Goal: Transaction & Acquisition: Purchase product/service

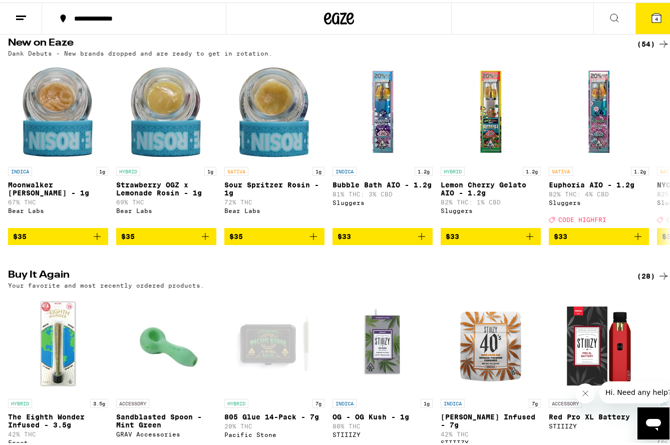
scroll to position [901, 0]
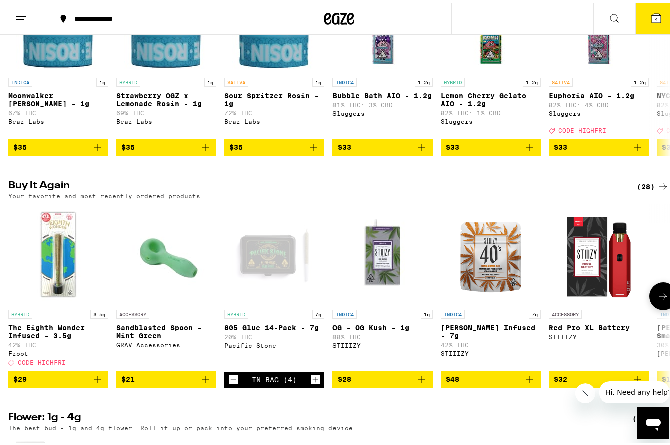
click at [230, 383] on icon "Decrement" at bounding box center [233, 377] width 9 height 12
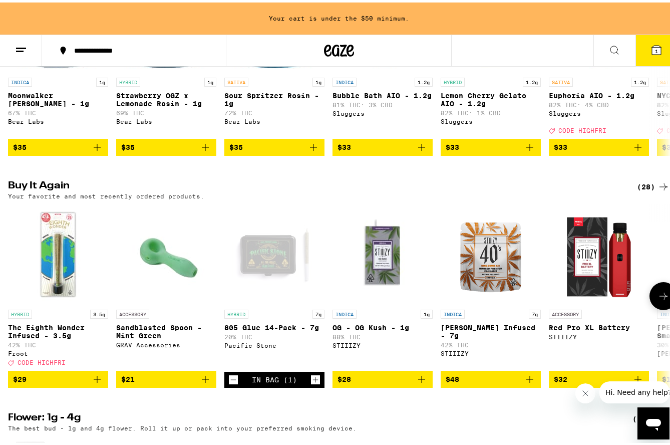
click at [231, 383] on icon "Decrement" at bounding box center [233, 377] width 9 height 12
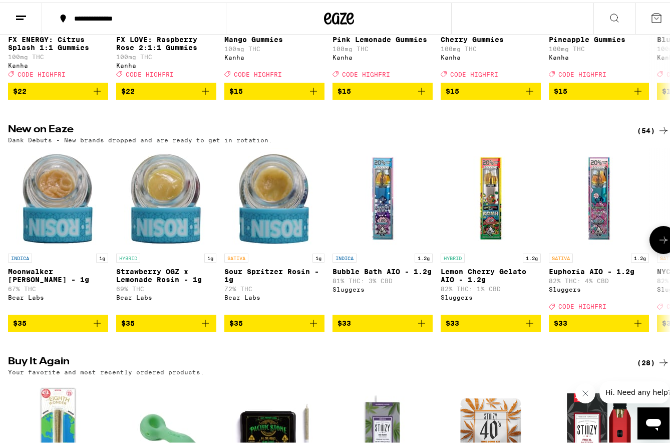
scroll to position [701, 0]
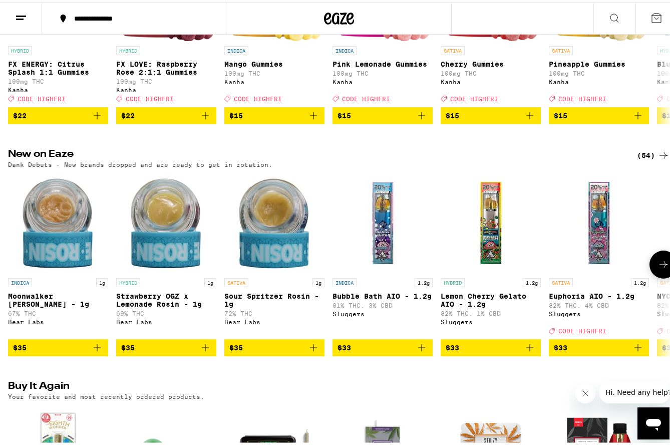
click at [650, 276] on button at bounding box center [664, 262] width 28 height 28
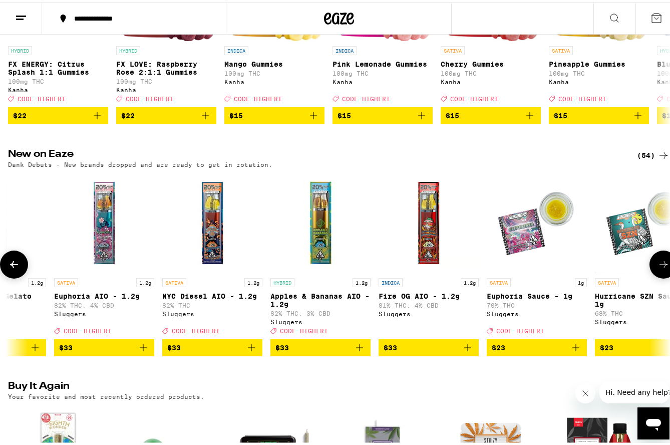
scroll to position [0, 545]
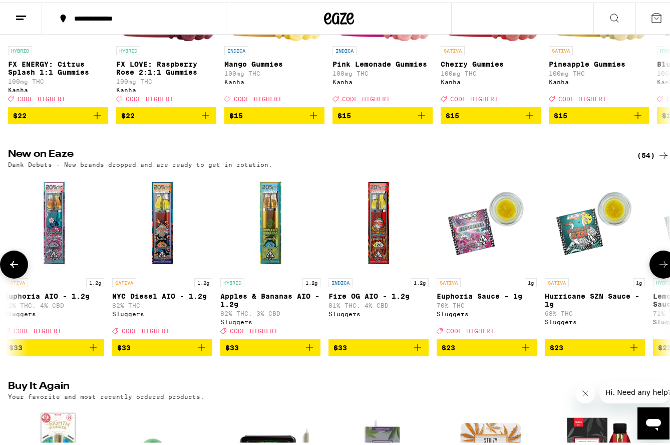
click at [650, 276] on button at bounding box center [664, 262] width 28 height 28
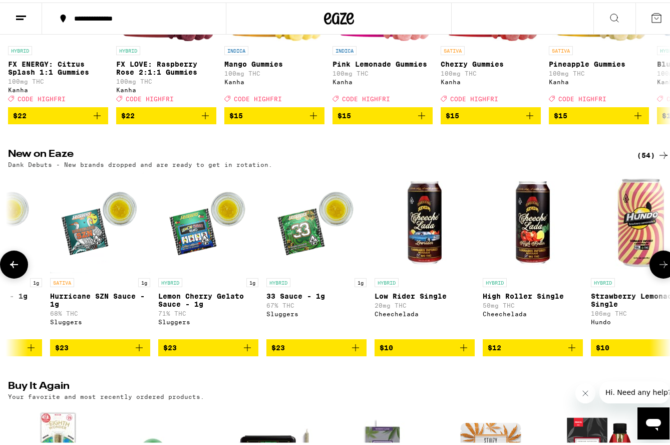
scroll to position [0, 1090]
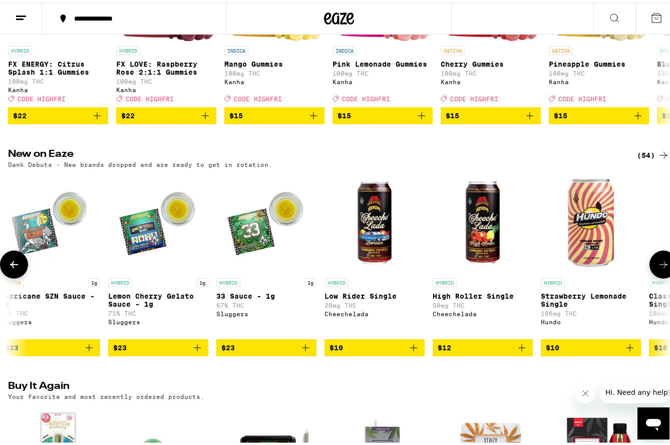
click at [14, 268] on icon at bounding box center [14, 262] width 12 height 12
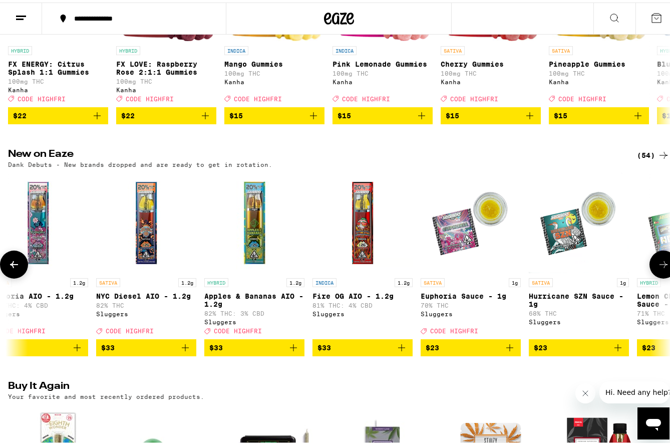
scroll to position [0, 545]
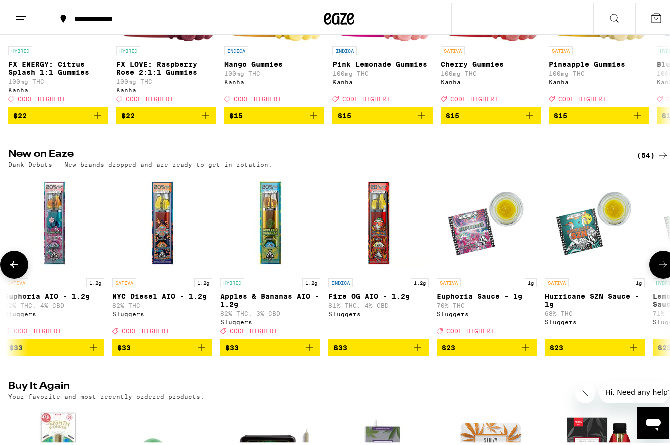
click at [658, 268] on icon at bounding box center [664, 262] width 12 height 12
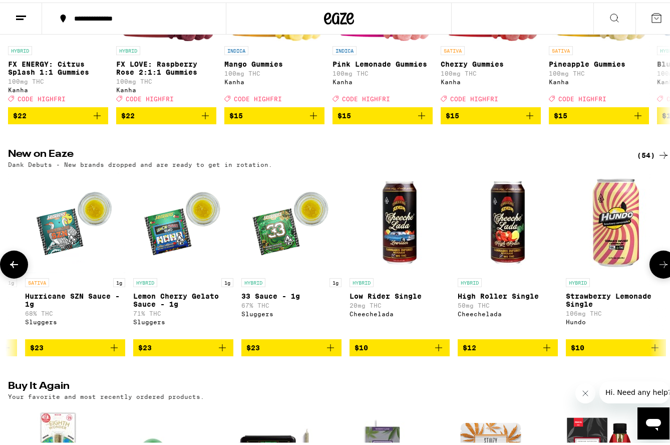
scroll to position [0, 1090]
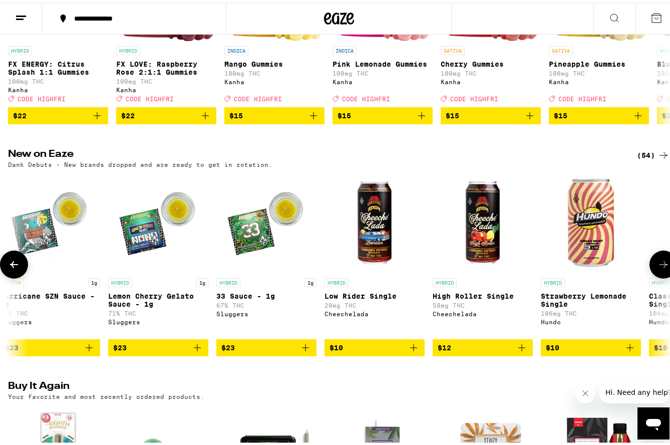
click at [14, 268] on icon at bounding box center [14, 262] width 12 height 12
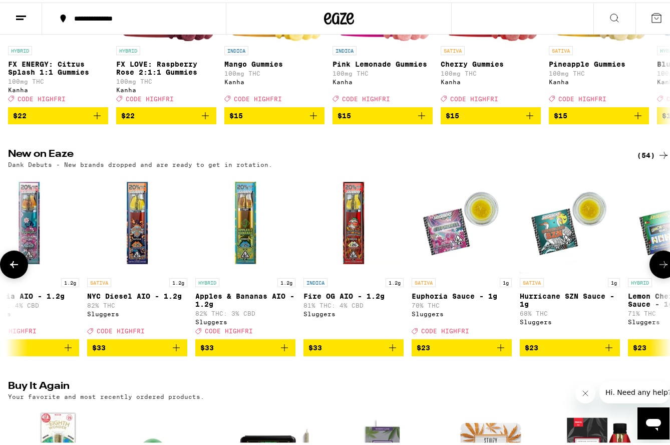
scroll to position [0, 545]
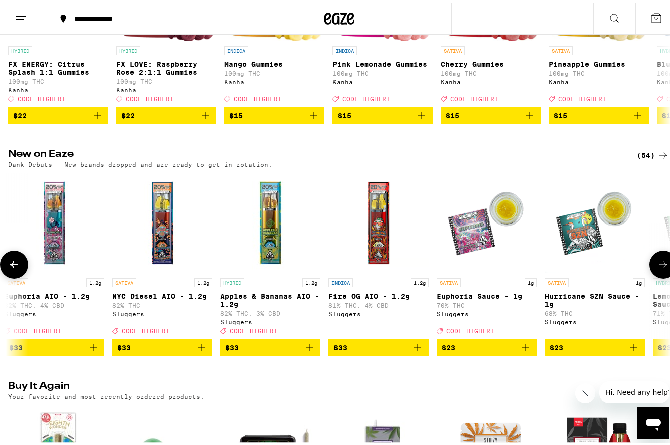
click at [658, 268] on icon at bounding box center [664, 262] width 12 height 12
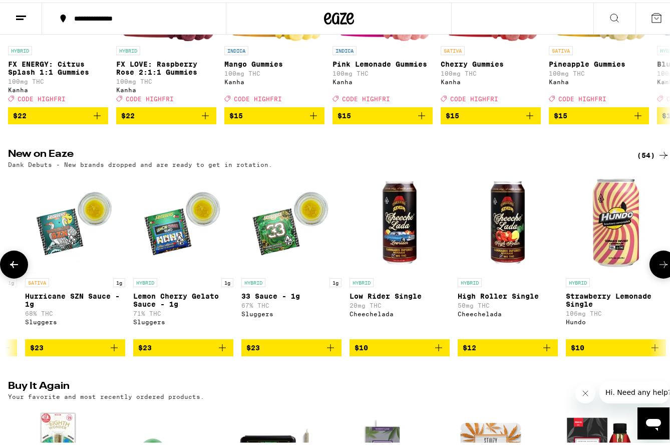
scroll to position [0, 1090]
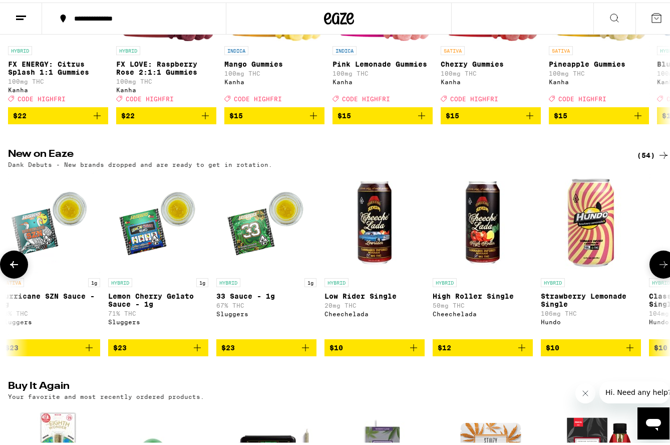
click at [658, 268] on icon at bounding box center [664, 262] width 12 height 12
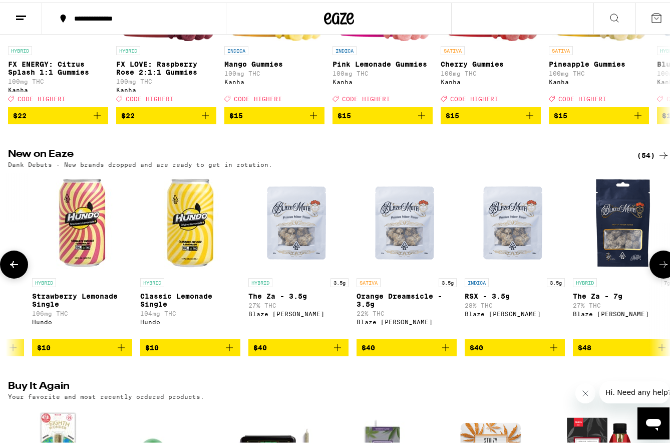
scroll to position [0, 1635]
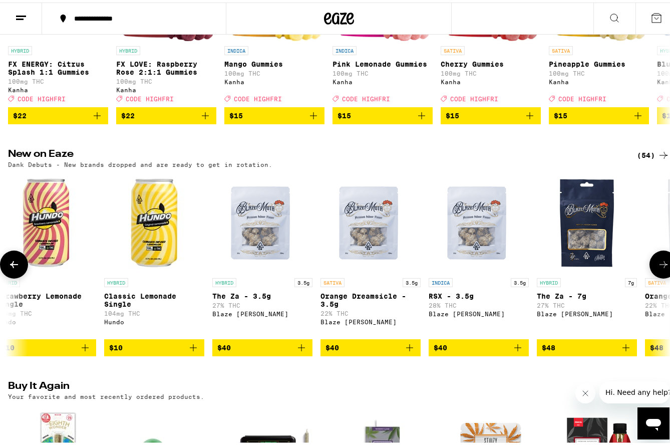
click at [658, 268] on icon at bounding box center [664, 262] width 12 height 12
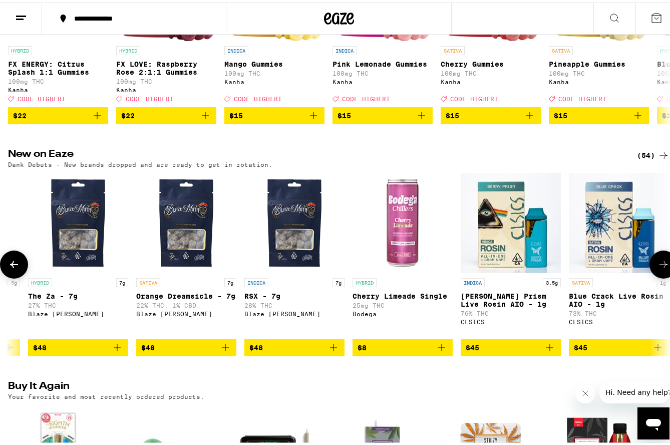
scroll to position [0, 2179]
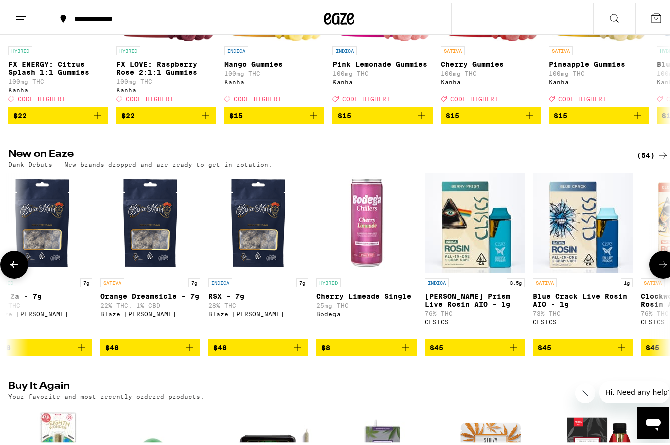
click at [658, 268] on icon at bounding box center [664, 262] width 12 height 12
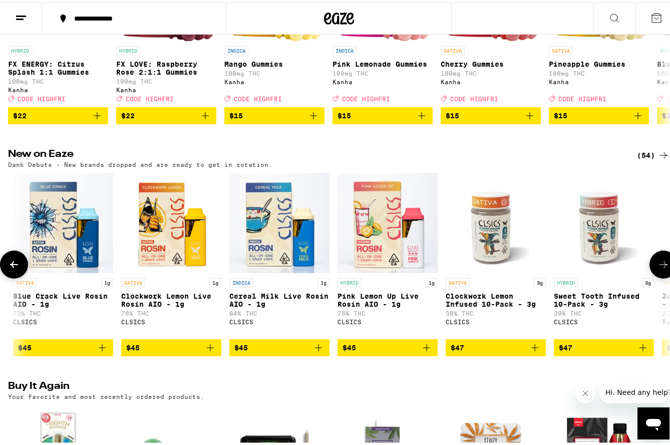
scroll to position [0, 2724]
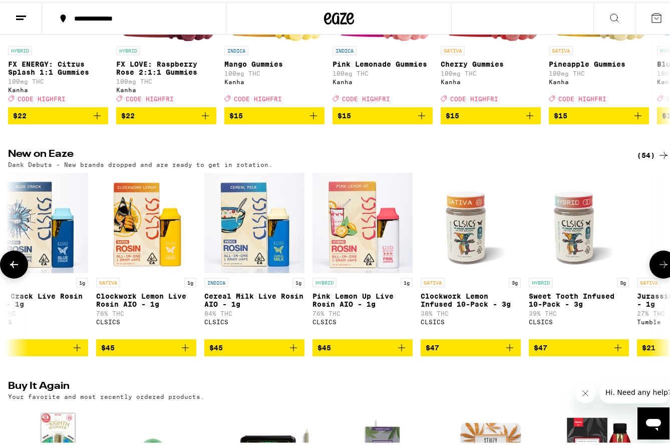
click at [658, 268] on icon at bounding box center [664, 262] width 12 height 12
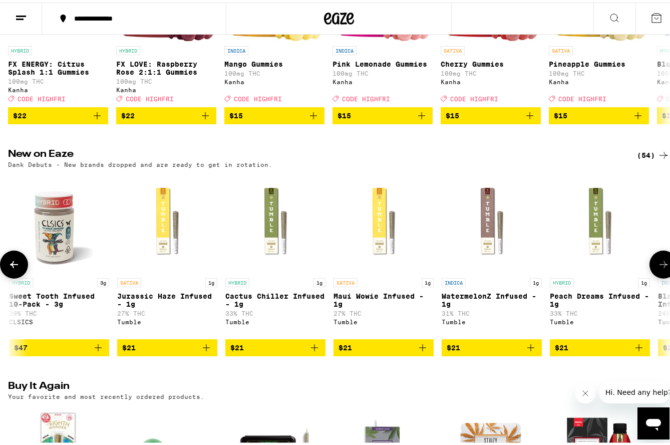
scroll to position [0, 3269]
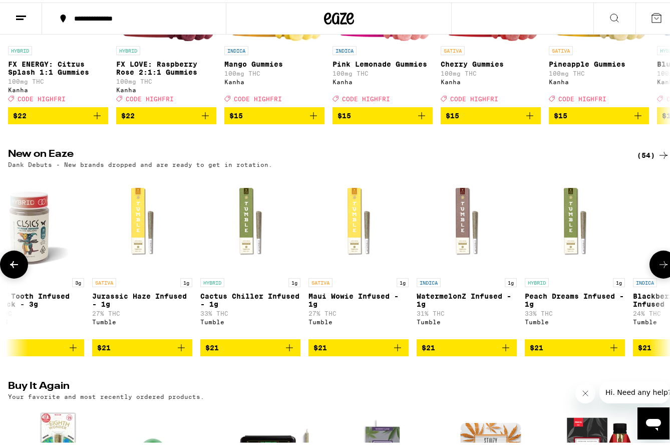
click at [658, 268] on icon at bounding box center [664, 262] width 12 height 12
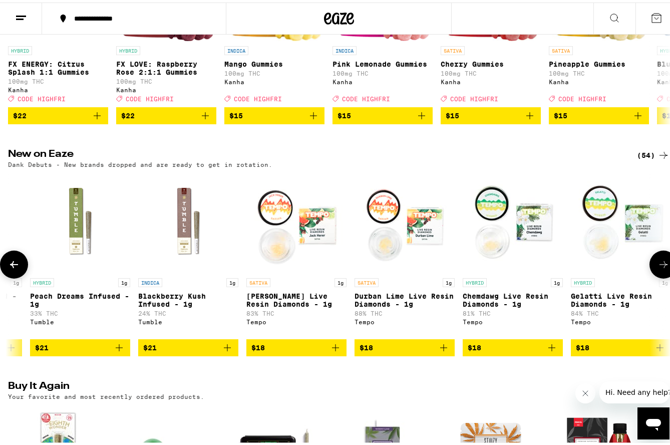
scroll to position [0, 3814]
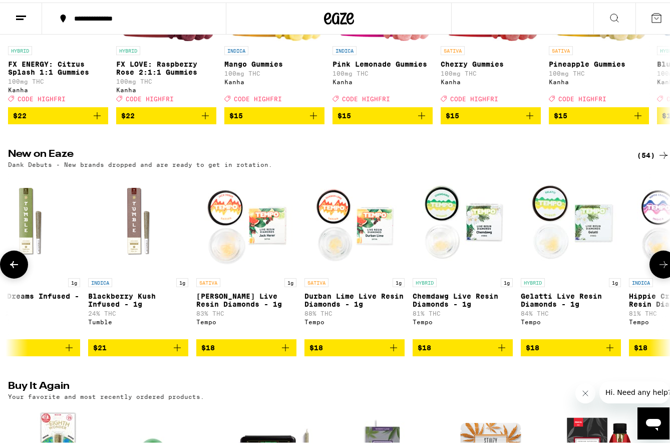
click at [658, 268] on icon at bounding box center [664, 262] width 12 height 12
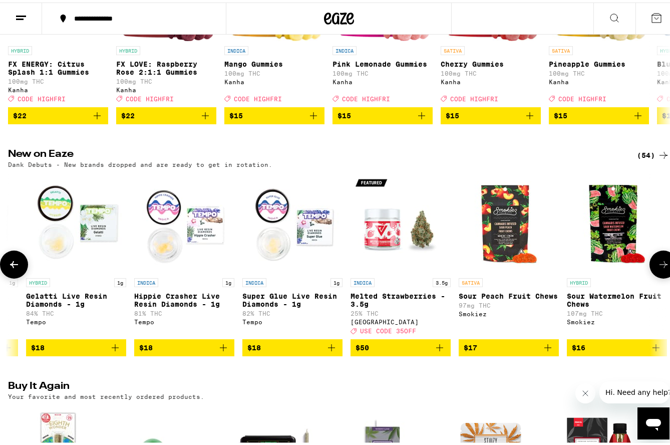
scroll to position [0, 4359]
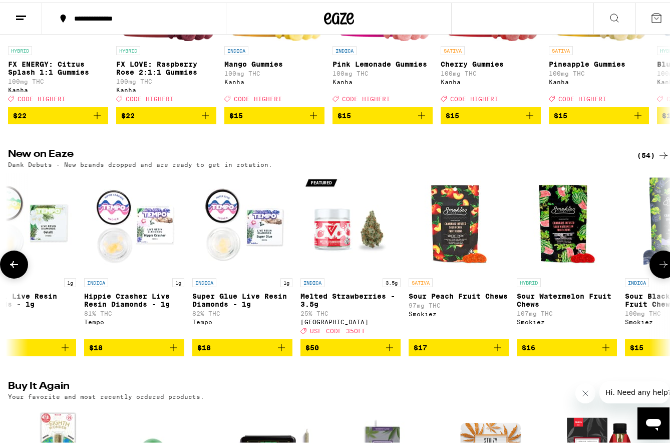
click at [658, 268] on icon at bounding box center [664, 262] width 12 height 12
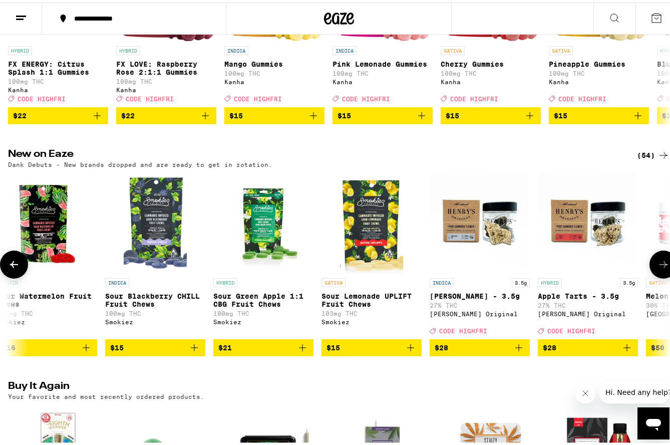
scroll to position [0, 4904]
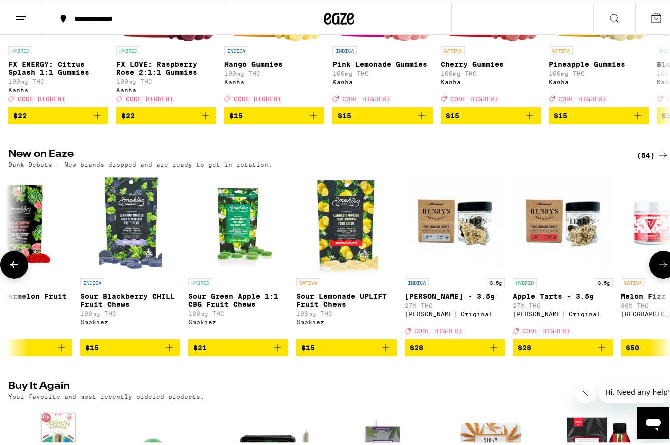
click at [658, 268] on icon at bounding box center [664, 262] width 12 height 12
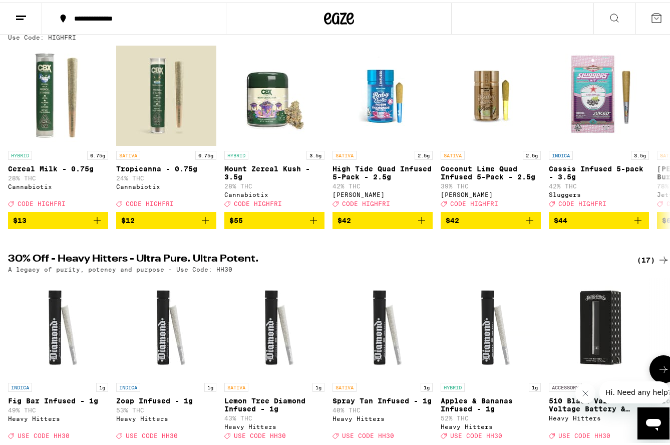
scroll to position [50, 0]
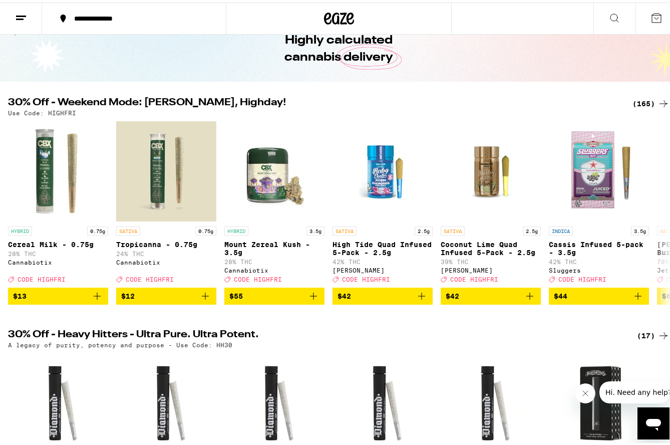
click at [637, 100] on div "(165)" at bounding box center [651, 101] width 37 height 12
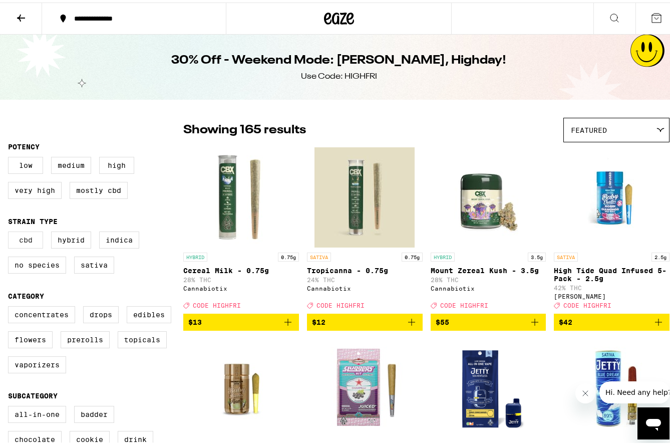
click at [25, 245] on label "CBD" at bounding box center [25, 237] width 35 height 17
click at [11, 231] on input "CBD" at bounding box center [10, 230] width 1 height 1
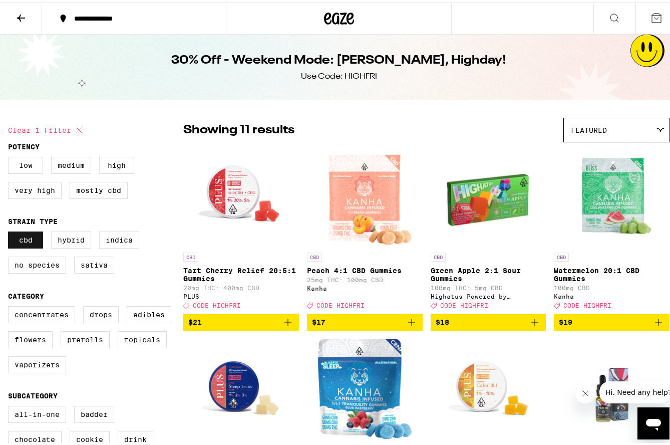
click at [27, 239] on label "CBD" at bounding box center [25, 237] width 35 height 17
click at [11, 231] on input "CBD" at bounding box center [10, 230] width 1 height 1
checkbox input "false"
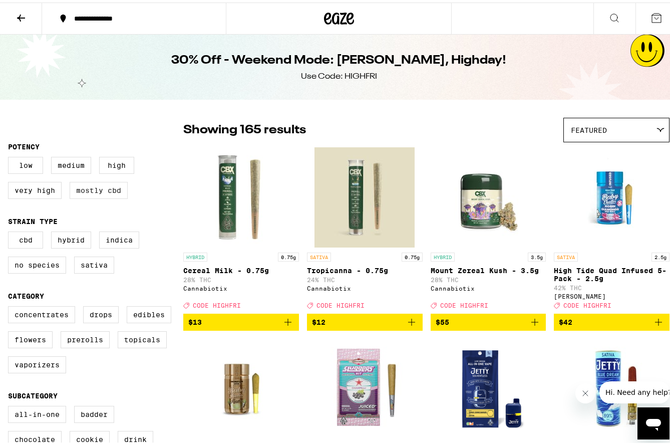
click at [108, 193] on label "Mostly CBD" at bounding box center [99, 187] width 58 height 17
click at [11, 156] on input "Mostly CBD" at bounding box center [10, 156] width 1 height 1
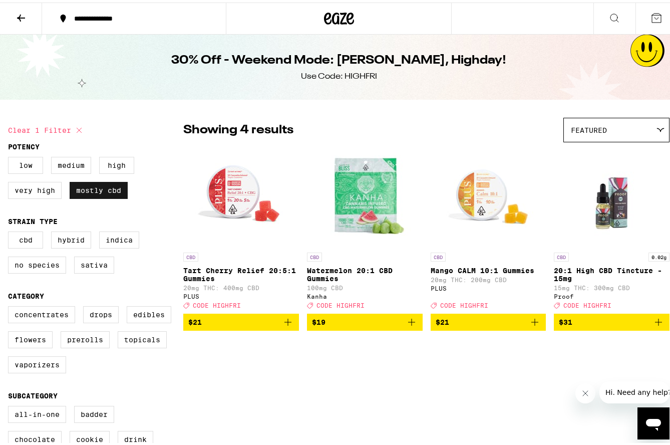
click at [108, 193] on label "Mostly CBD" at bounding box center [99, 187] width 58 height 17
click at [11, 156] on input "Mostly CBD" at bounding box center [10, 156] width 1 height 1
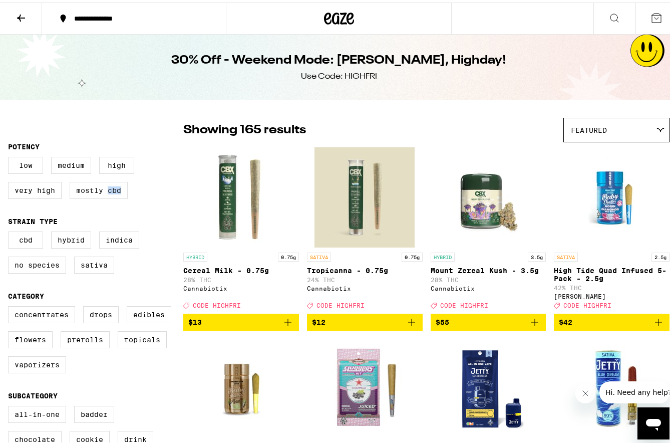
click at [108, 193] on label "Mostly CBD" at bounding box center [99, 187] width 58 height 17
click at [11, 156] on input "Mostly CBD" at bounding box center [10, 156] width 1 height 1
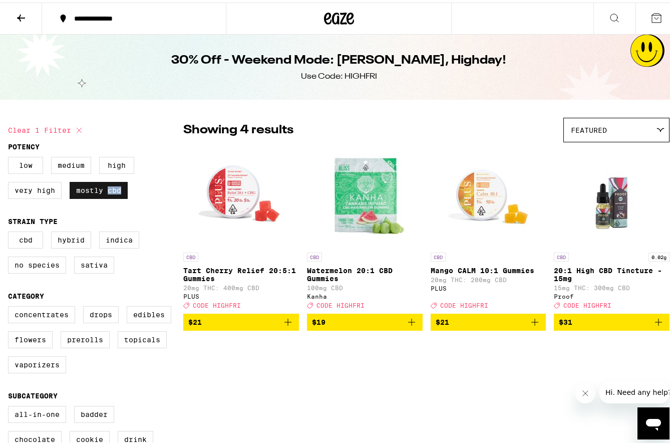
click at [112, 194] on label "Mostly CBD" at bounding box center [99, 187] width 58 height 17
click at [11, 156] on input "Mostly CBD" at bounding box center [10, 156] width 1 height 1
checkbox input "false"
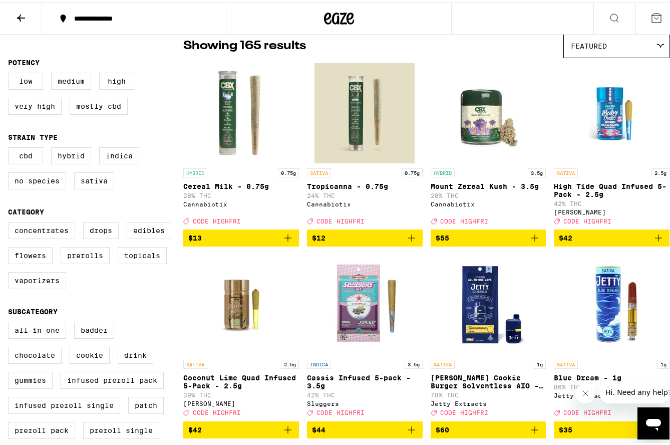
scroll to position [100, 0]
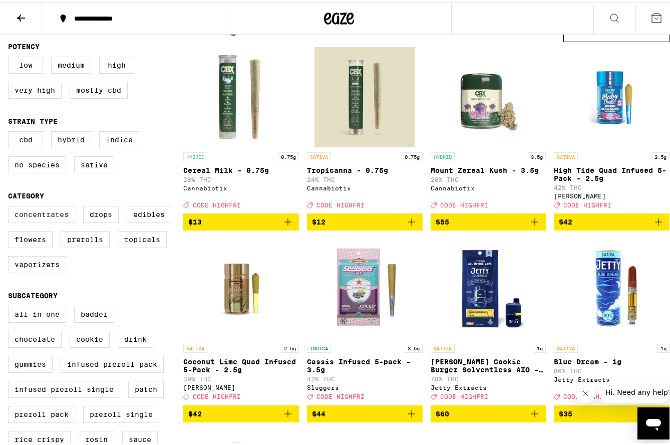
click at [23, 220] on label "Concentrates" at bounding box center [41, 211] width 67 height 17
click at [11, 205] on input "Concentrates" at bounding box center [10, 205] width 1 height 1
checkbox input "true"
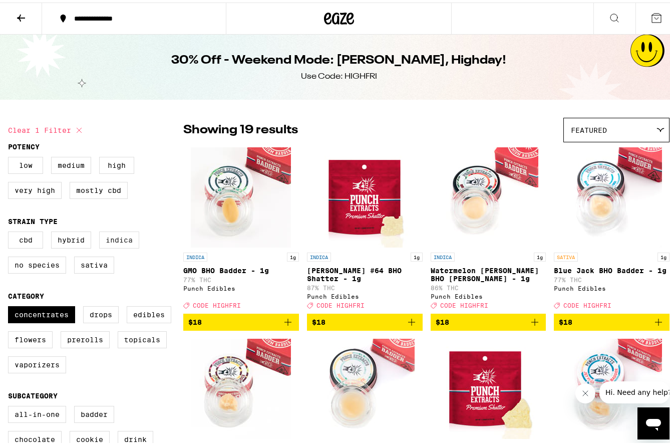
click at [122, 244] on label "Indica" at bounding box center [119, 237] width 40 height 17
click at [11, 231] on input "Indica" at bounding box center [10, 230] width 1 height 1
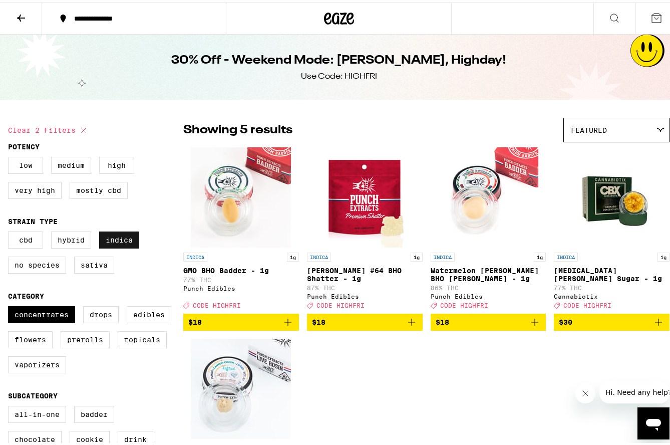
click at [122, 244] on label "Indica" at bounding box center [119, 237] width 40 height 17
click at [11, 231] on input "Indica" at bounding box center [10, 230] width 1 height 1
checkbox input "false"
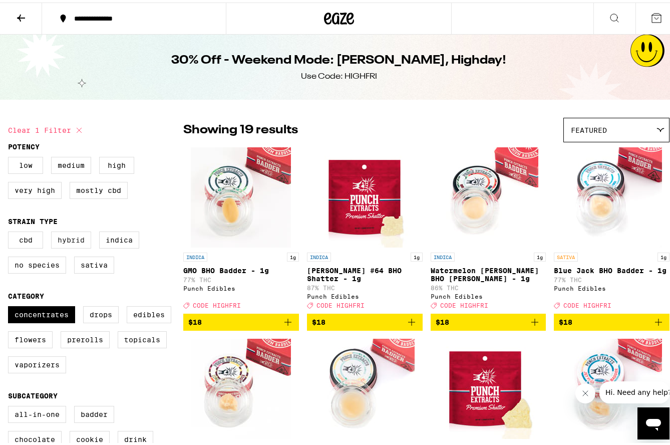
click at [81, 245] on label "Hybrid" at bounding box center [71, 237] width 40 height 17
click at [11, 231] on input "Hybrid" at bounding box center [10, 230] width 1 height 1
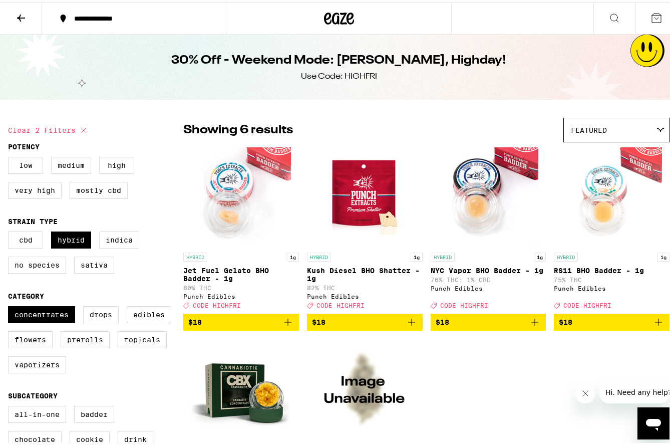
click at [157, 230] on fieldset "Strain Type CBD Hybrid Indica No Species Sativa" at bounding box center [95, 247] width 175 height 64
click at [65, 234] on label "Hybrid" at bounding box center [71, 237] width 40 height 17
click at [11, 231] on input "Hybrid" at bounding box center [10, 230] width 1 height 1
checkbox input "false"
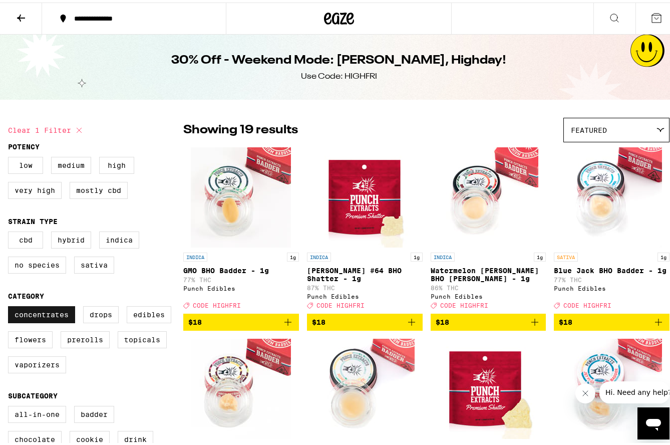
click at [41, 319] on label "Concentrates" at bounding box center [41, 311] width 67 height 17
click at [11, 305] on input "Concentrates" at bounding box center [10, 305] width 1 height 1
checkbox input "false"
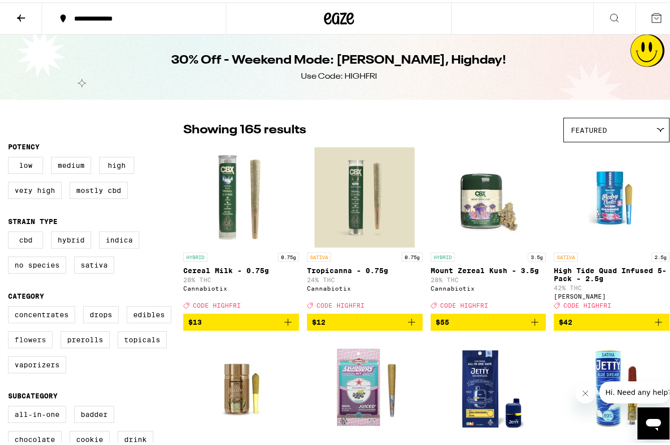
click at [36, 344] on label "Flowers" at bounding box center [30, 337] width 45 height 17
click at [11, 305] on input "Flowers" at bounding box center [10, 305] width 1 height 1
checkbox input "true"
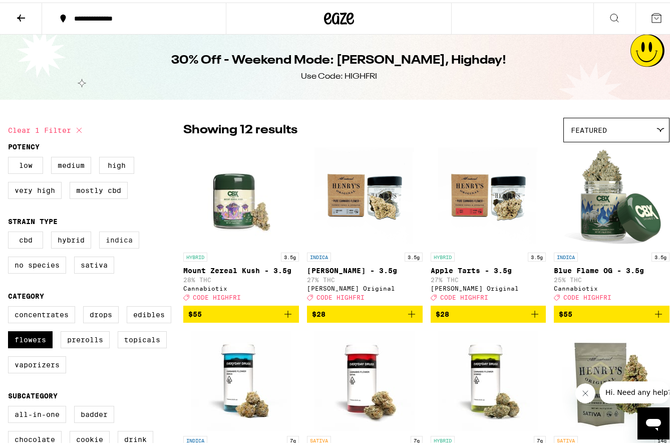
click at [113, 246] on label "Indica" at bounding box center [119, 237] width 40 height 17
click at [11, 231] on input "Indica" at bounding box center [10, 230] width 1 height 1
checkbox input "true"
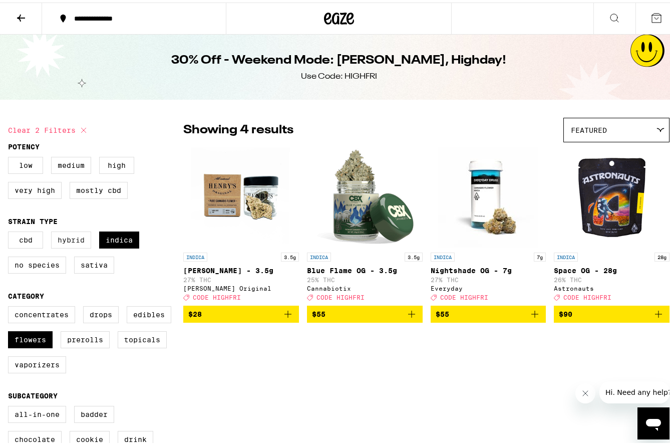
click at [73, 245] on label "Hybrid" at bounding box center [71, 237] width 40 height 17
click at [11, 231] on input "Hybrid" at bounding box center [10, 230] width 1 height 1
checkbox input "true"
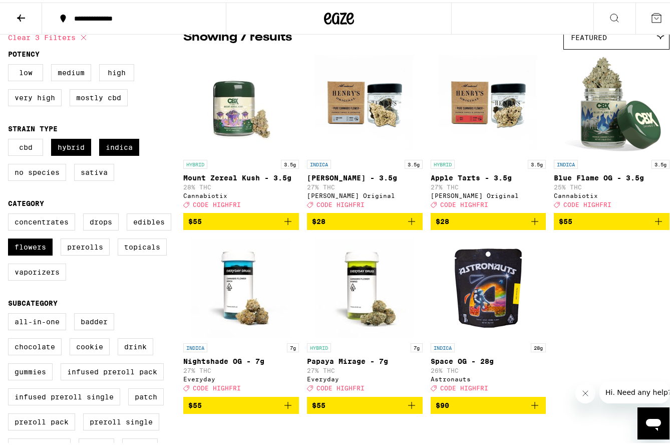
scroll to position [100, 0]
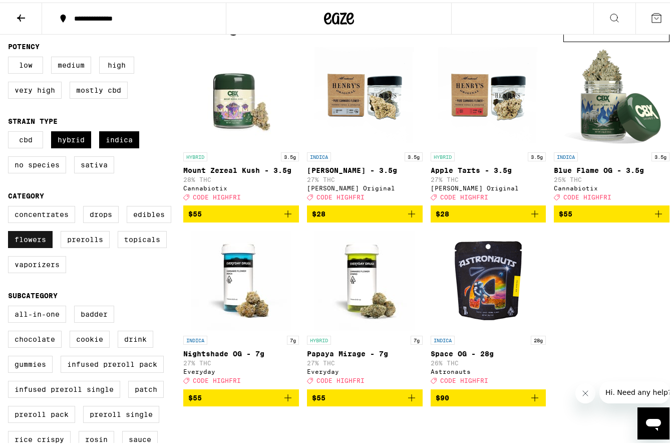
click at [39, 245] on label "Flowers" at bounding box center [30, 236] width 45 height 17
click at [11, 205] on input "Flowers" at bounding box center [10, 205] width 1 height 1
checkbox input "false"
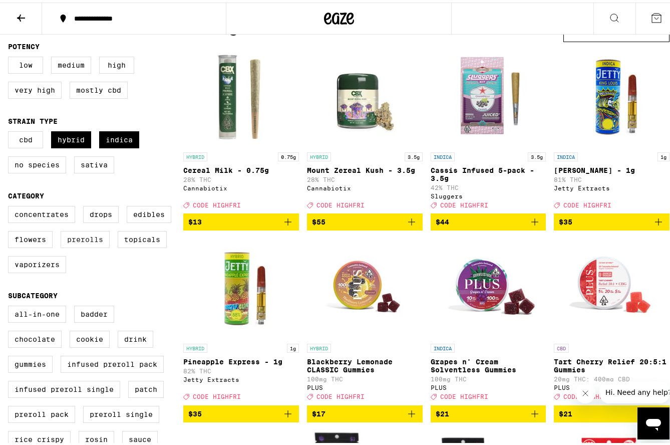
click at [71, 245] on label "Prerolls" at bounding box center [85, 236] width 49 height 17
click at [11, 205] on input "Prerolls" at bounding box center [10, 205] width 1 height 1
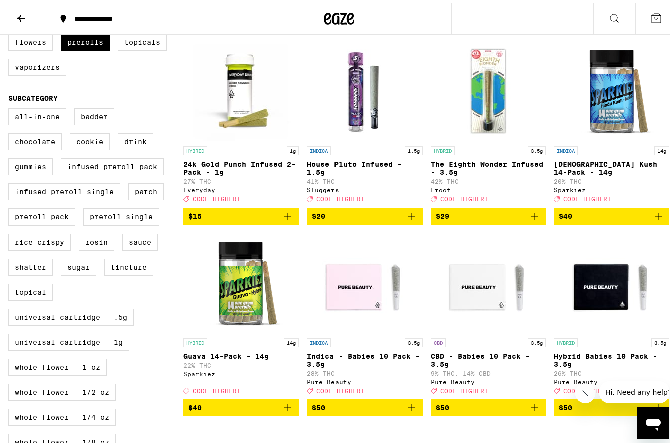
scroll to position [250, 0]
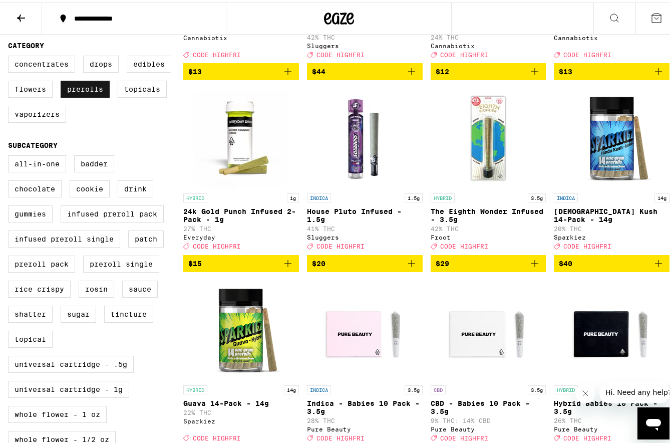
click at [90, 93] on label "Prerolls" at bounding box center [85, 86] width 49 height 17
click at [11, 55] on input "Prerolls" at bounding box center [10, 55] width 1 height 1
checkbox input "false"
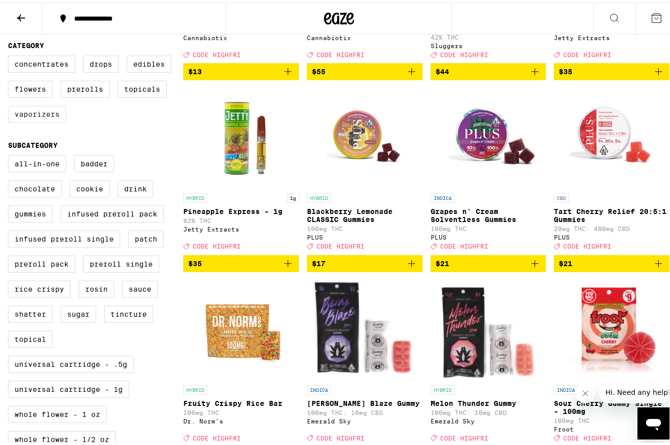
click at [46, 117] on label "Vaporizers" at bounding box center [37, 111] width 58 height 17
click at [11, 55] on input "Vaporizers" at bounding box center [10, 55] width 1 height 1
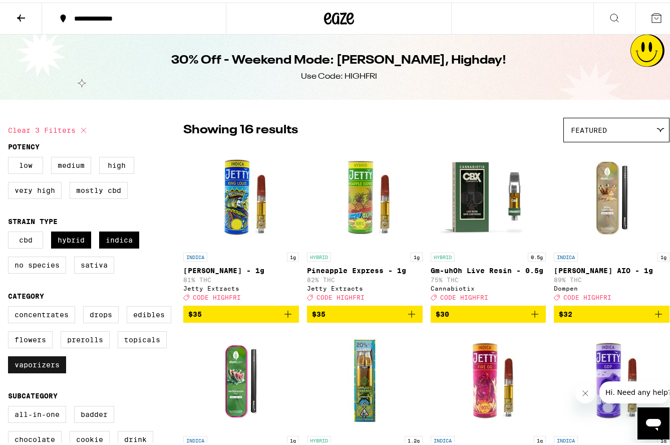
click at [45, 371] on label "Vaporizers" at bounding box center [37, 362] width 58 height 17
click at [11, 305] on input "Vaporizers" at bounding box center [10, 305] width 1 height 1
checkbox input "false"
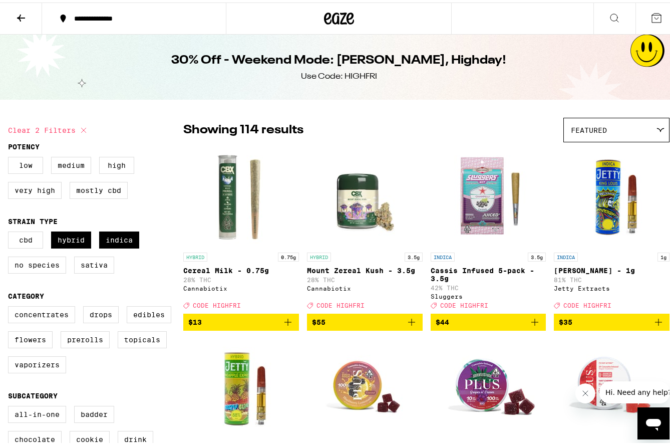
click at [21, 13] on icon at bounding box center [21, 15] width 8 height 7
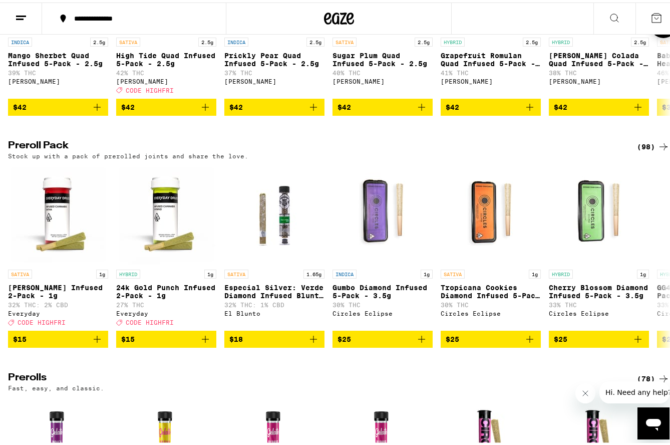
scroll to position [2905, 0]
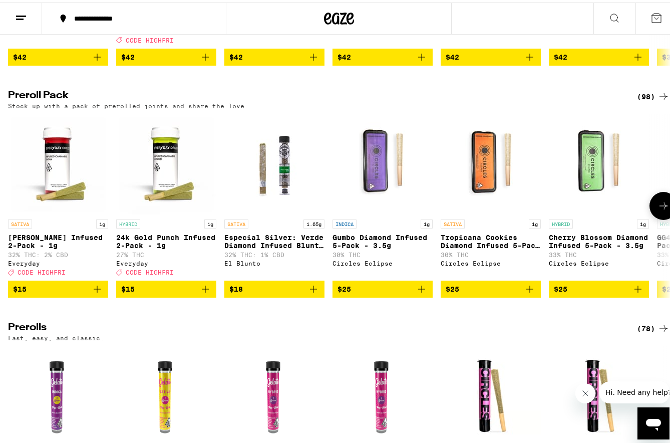
click at [658, 209] on icon at bounding box center [664, 203] width 12 height 12
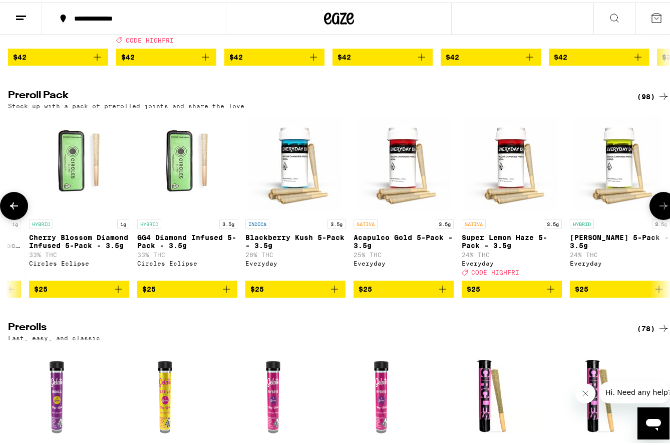
click at [658, 209] on icon at bounding box center [664, 203] width 12 height 12
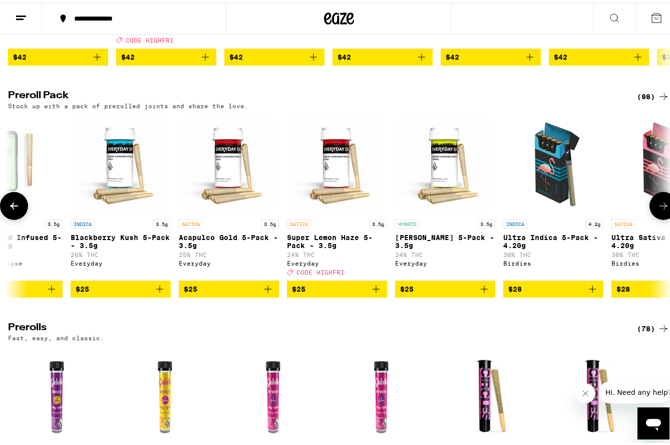
click at [658, 209] on icon at bounding box center [664, 203] width 12 height 12
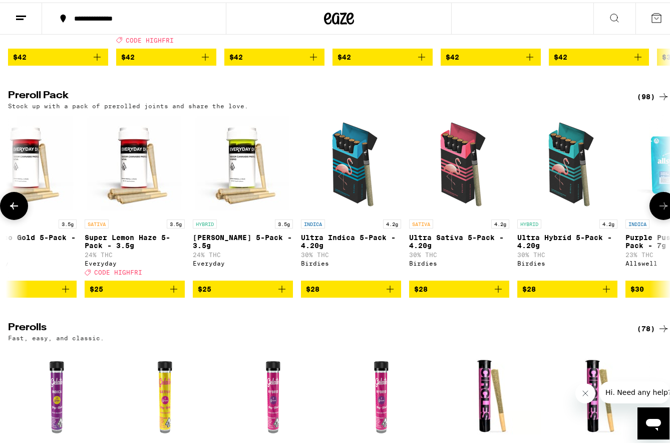
click at [658, 209] on icon at bounding box center [664, 203] width 12 height 12
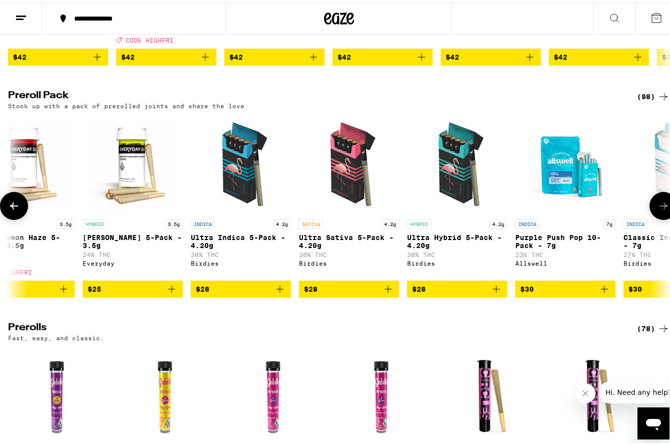
click at [658, 209] on icon at bounding box center [664, 203] width 12 height 12
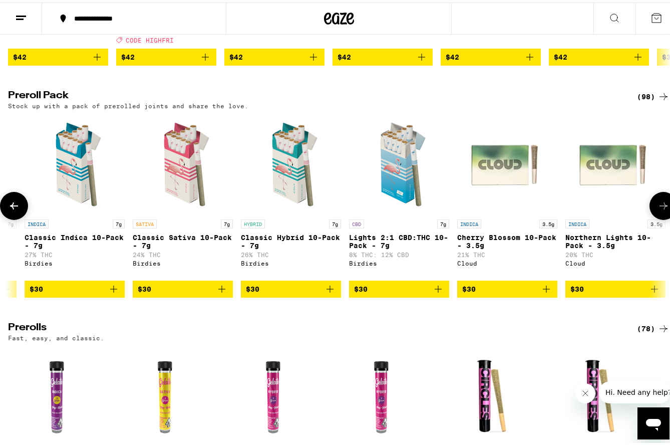
click at [658, 209] on icon at bounding box center [664, 203] width 12 height 12
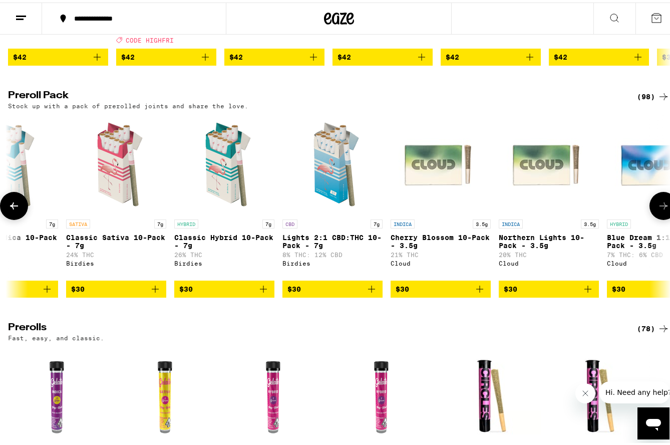
click at [658, 209] on icon at bounding box center [664, 203] width 12 height 12
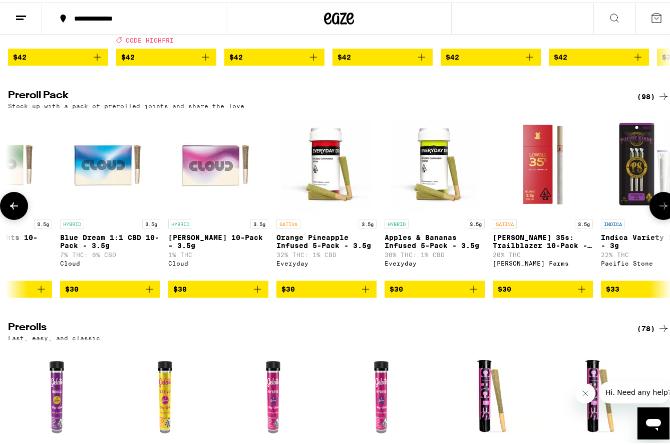
click at [658, 209] on icon at bounding box center [664, 203] width 12 height 12
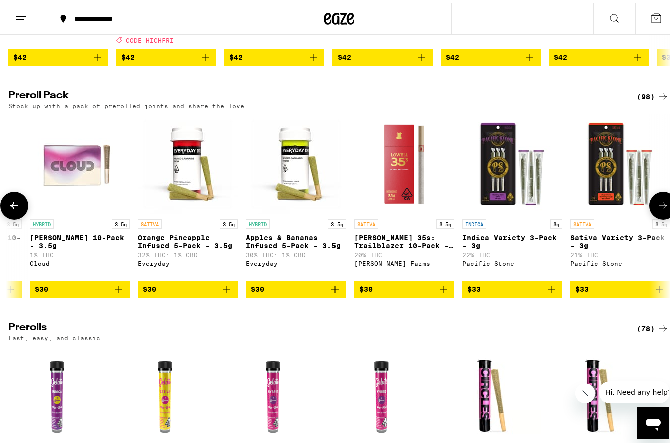
click at [658, 209] on icon at bounding box center [664, 203] width 12 height 12
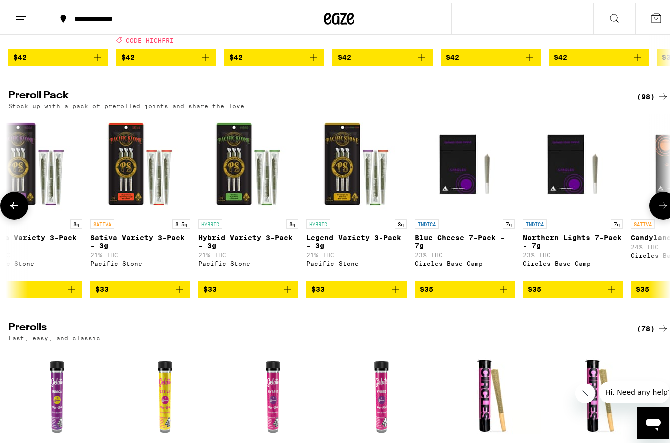
scroll to position [0, 2970]
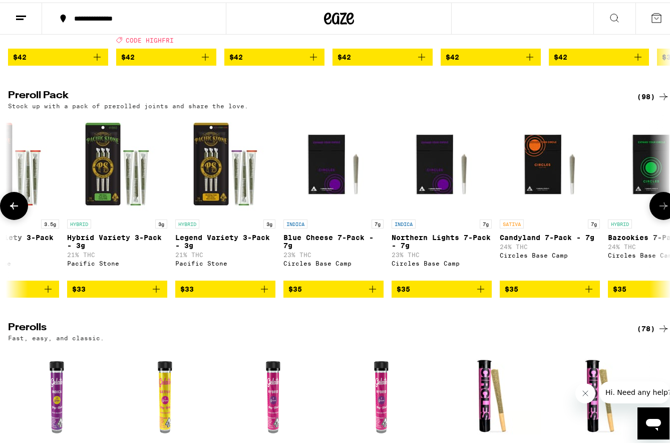
click at [658, 209] on icon at bounding box center [664, 203] width 12 height 12
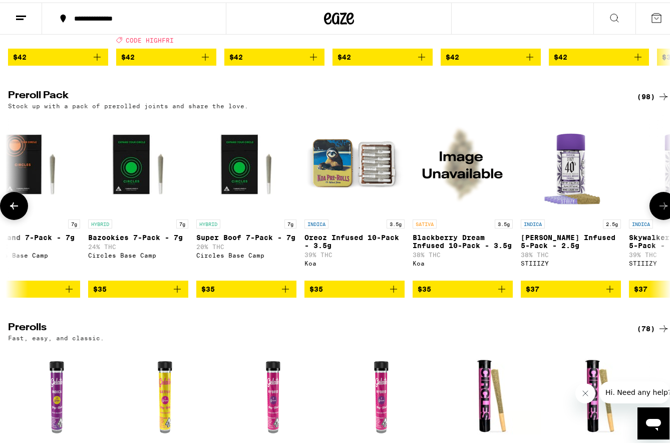
scroll to position [0, 3515]
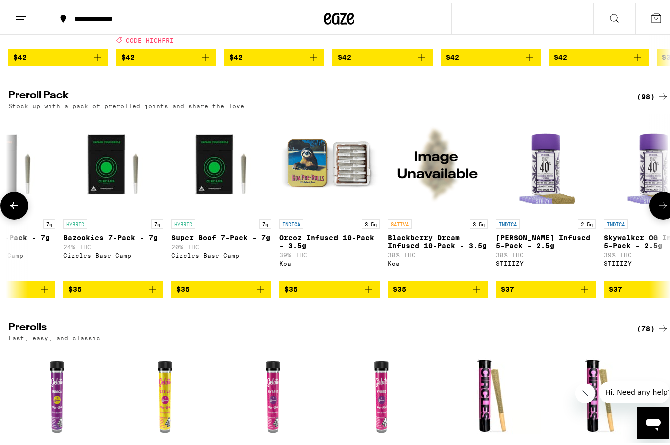
click at [658, 209] on icon at bounding box center [664, 203] width 12 height 12
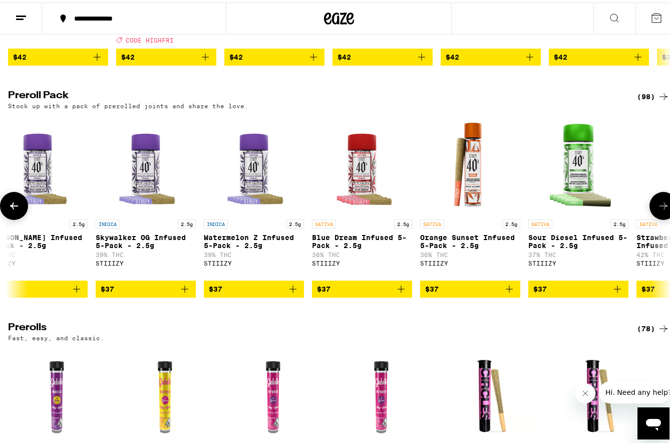
scroll to position [0, 4059]
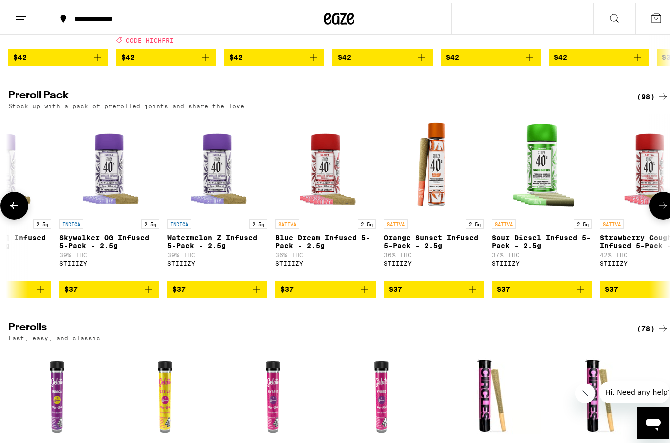
click at [10, 217] on button at bounding box center [14, 203] width 28 height 28
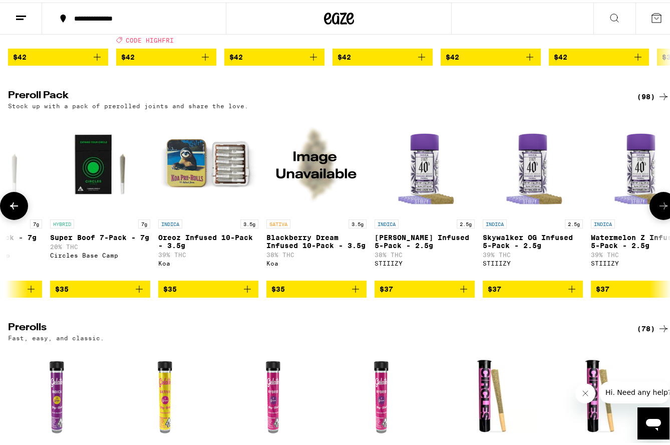
click at [10, 217] on button at bounding box center [14, 203] width 28 height 28
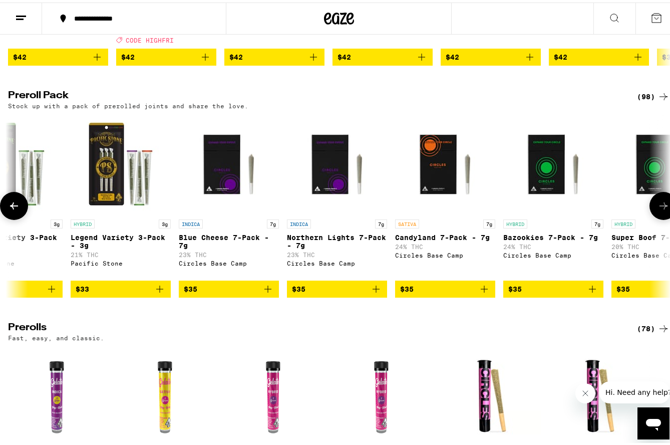
click at [10, 217] on button at bounding box center [14, 203] width 28 height 28
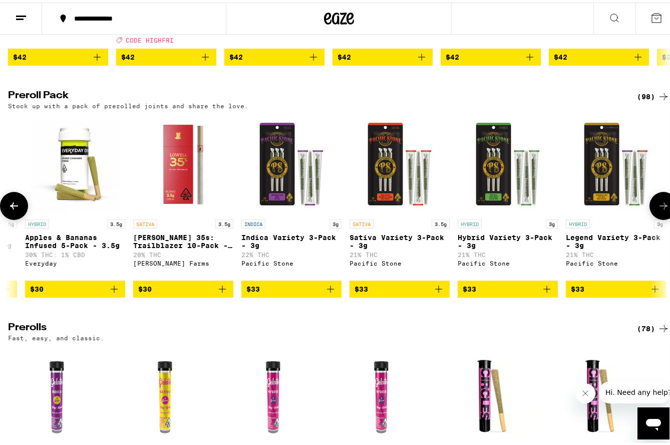
scroll to position [0, 2530]
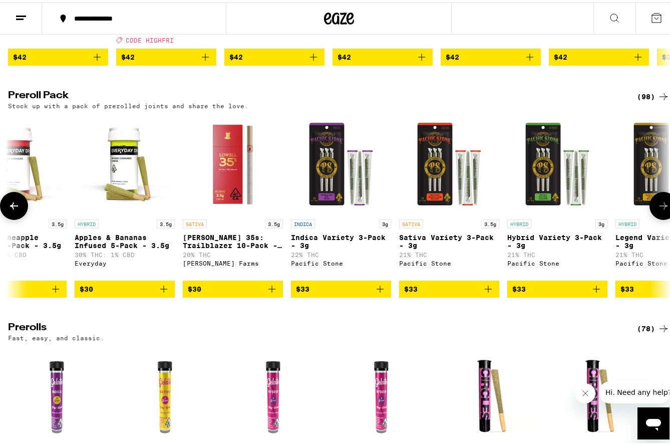
click at [10, 217] on button at bounding box center [14, 203] width 28 height 28
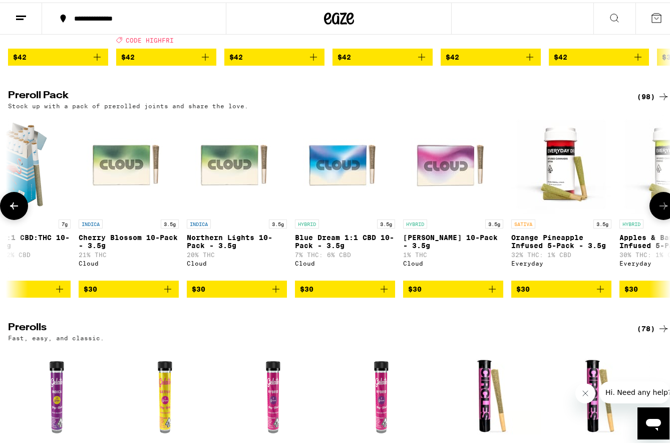
click at [10, 217] on button at bounding box center [14, 203] width 28 height 28
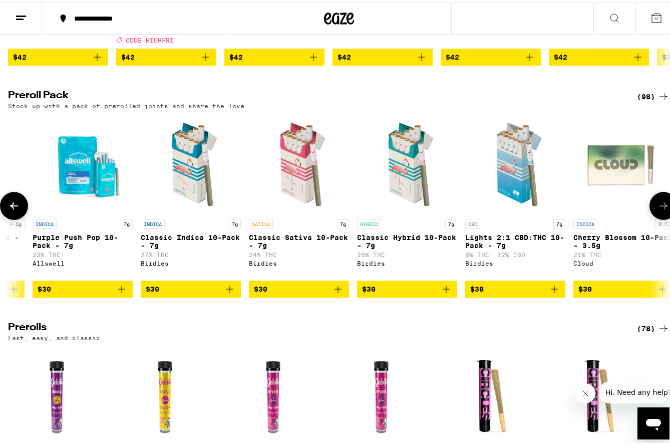
scroll to position [0, 1440]
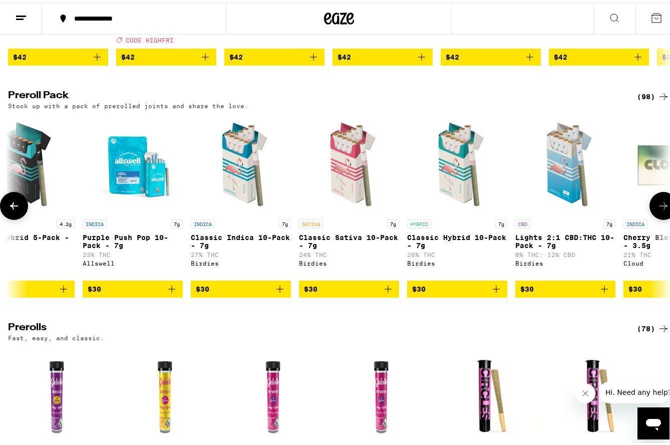
click at [10, 217] on button at bounding box center [14, 203] width 28 height 28
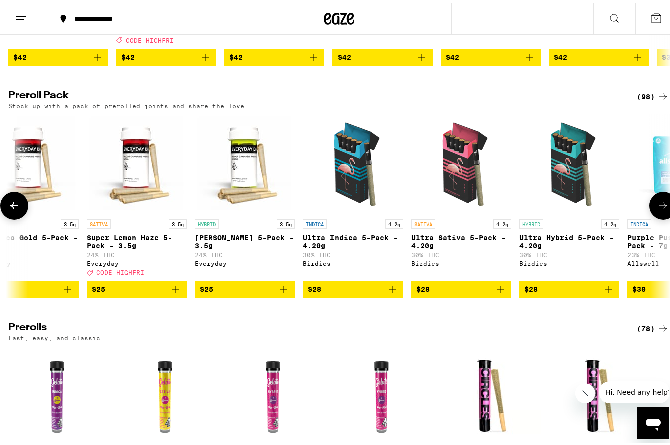
click at [10, 217] on button at bounding box center [14, 203] width 28 height 28
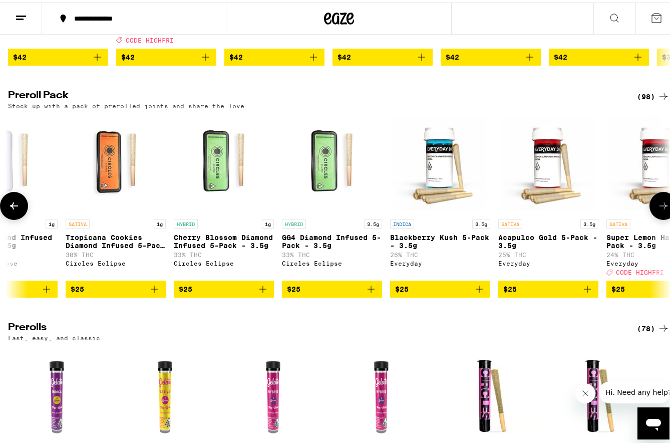
scroll to position [0, 350]
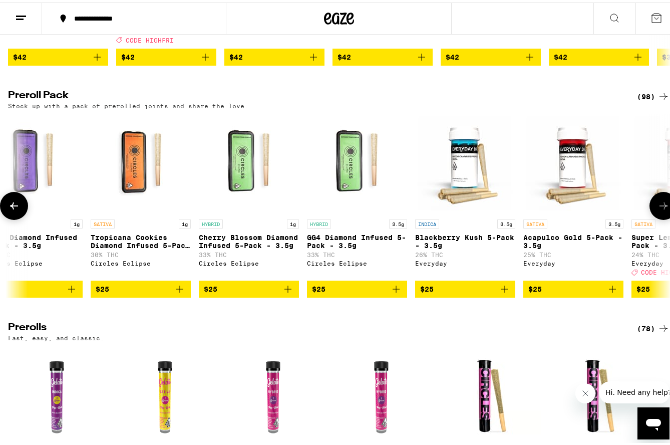
click at [10, 217] on button at bounding box center [14, 203] width 28 height 28
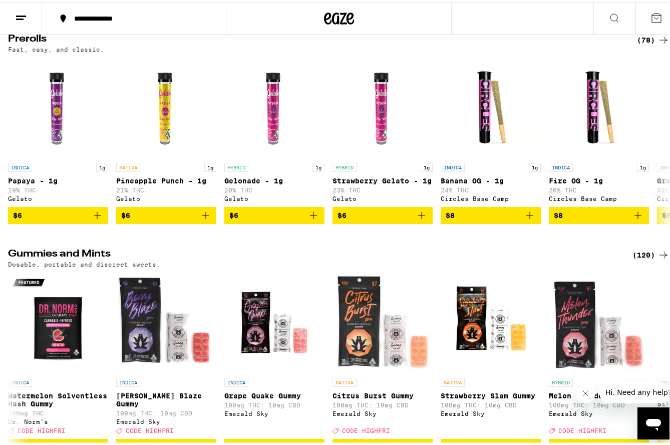
scroll to position [3205, 0]
